Goal: Transaction & Acquisition: Purchase product/service

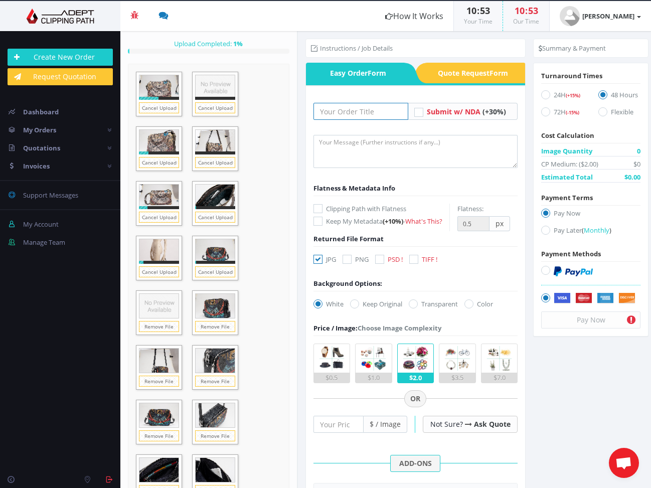
click at [349, 112] on input "text" at bounding box center [360, 111] width 95 height 17
type input "AI25 SESS 1"
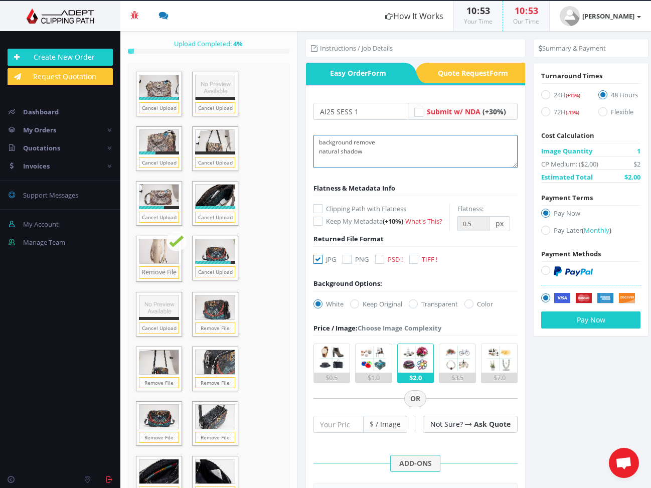
type textarea "background remove natural shadow"
click at [382, 264] on icon at bounding box center [379, 259] width 9 height 9
click at [382, 263] on input "PSD !" at bounding box center [381, 259] width 7 height 7
checkbox input "true"
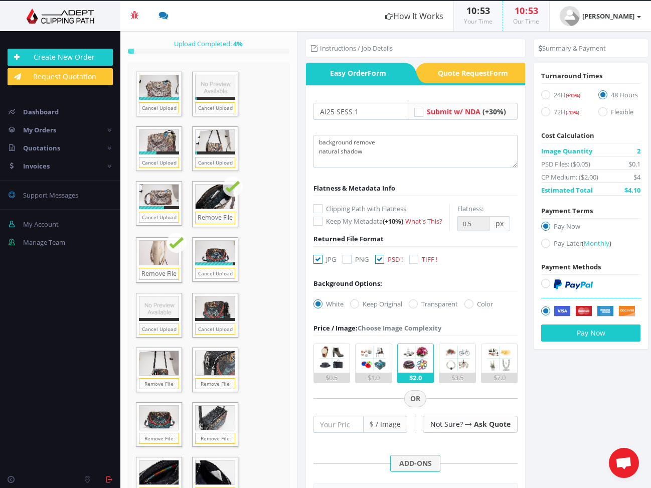
click at [318, 264] on icon at bounding box center [317, 259] width 9 height 9
click at [318, 263] on input "JPG" at bounding box center [319, 259] width 7 height 7
checkbox input "false"
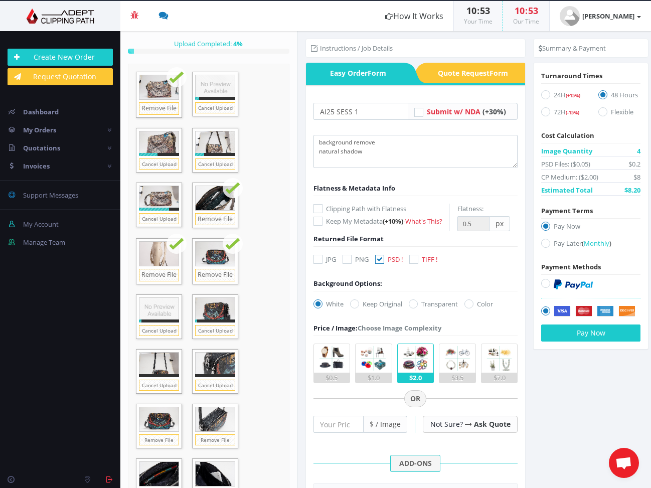
click at [544, 246] on icon at bounding box center [545, 243] width 9 height 9
click at [544, 246] on input "Pay Later ( Monthly )" at bounding box center [547, 243] width 7 height 7
radio input "true"
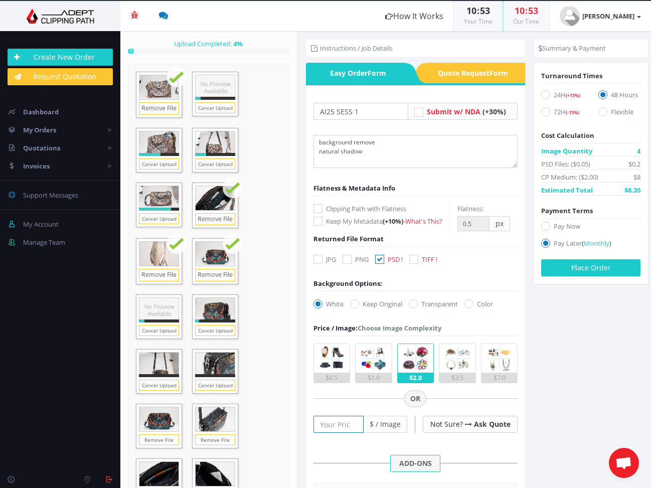
click at [332, 433] on input "number" at bounding box center [338, 424] width 51 height 17
type input "0.85"
click at [589, 398] on section "Instructions / Job Details Form" at bounding box center [474, 259] width 353 height 457
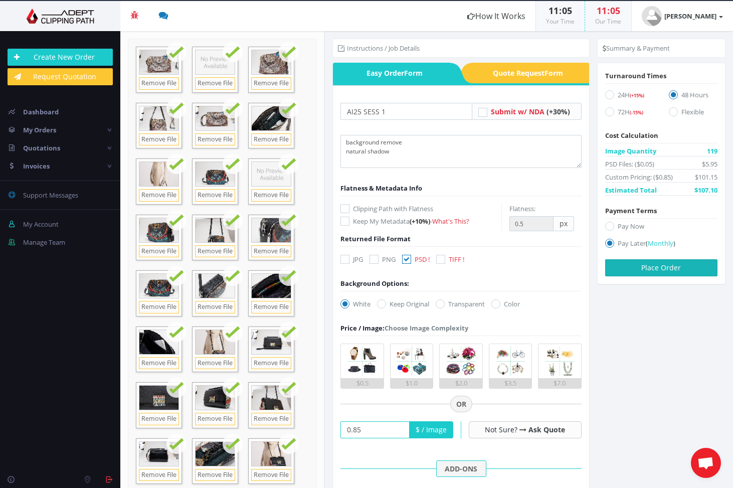
click at [651, 269] on button "Place Order" at bounding box center [661, 267] width 112 height 17
